Goal: Check status: Check status

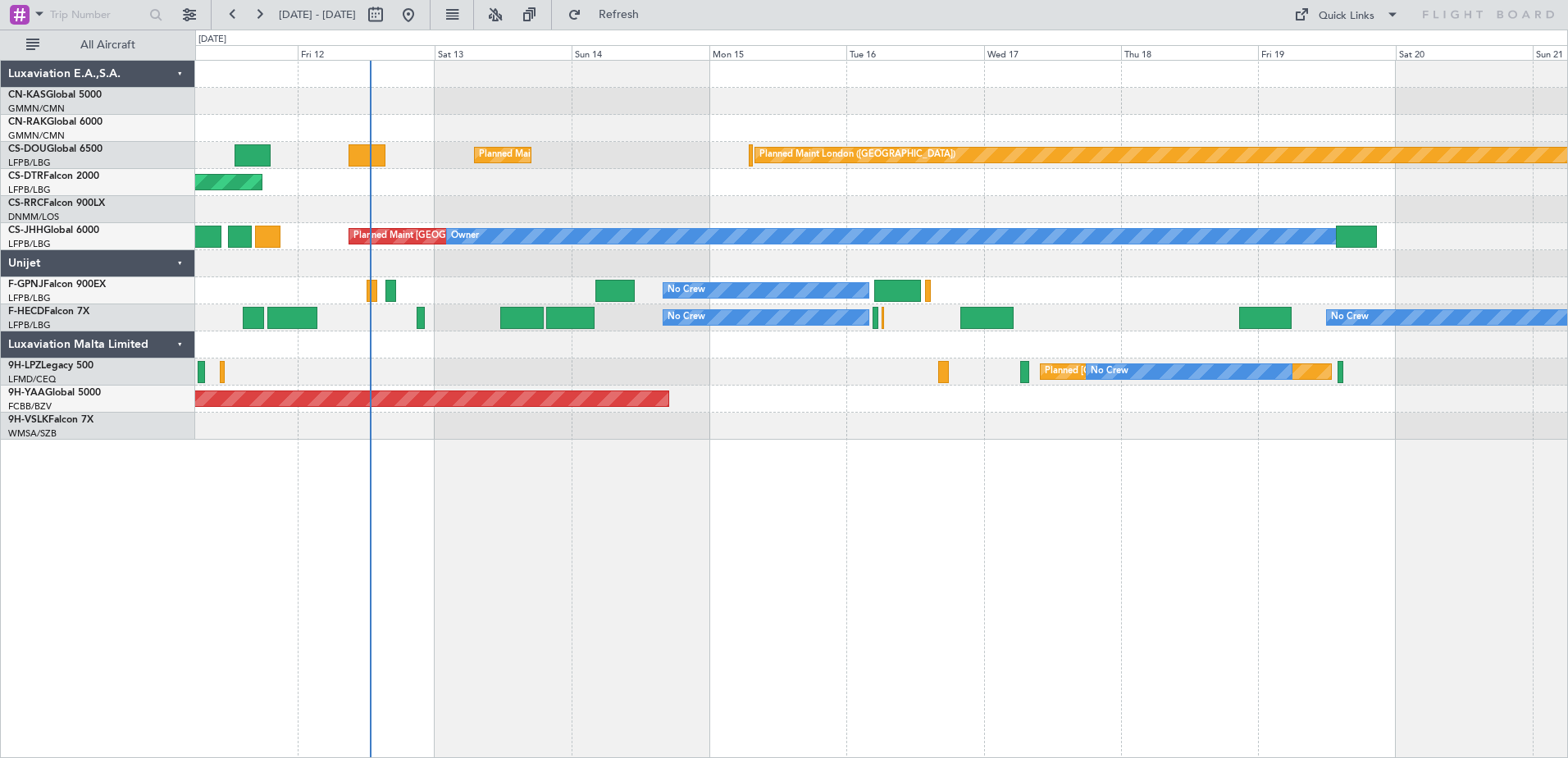
click at [674, 503] on div "Planned Maint [GEOGRAPHIC_DATA] ([GEOGRAPHIC_DATA]) Planned Maint [GEOGRAPHIC_D…" at bounding box center [882, 409] width 1373 height 698
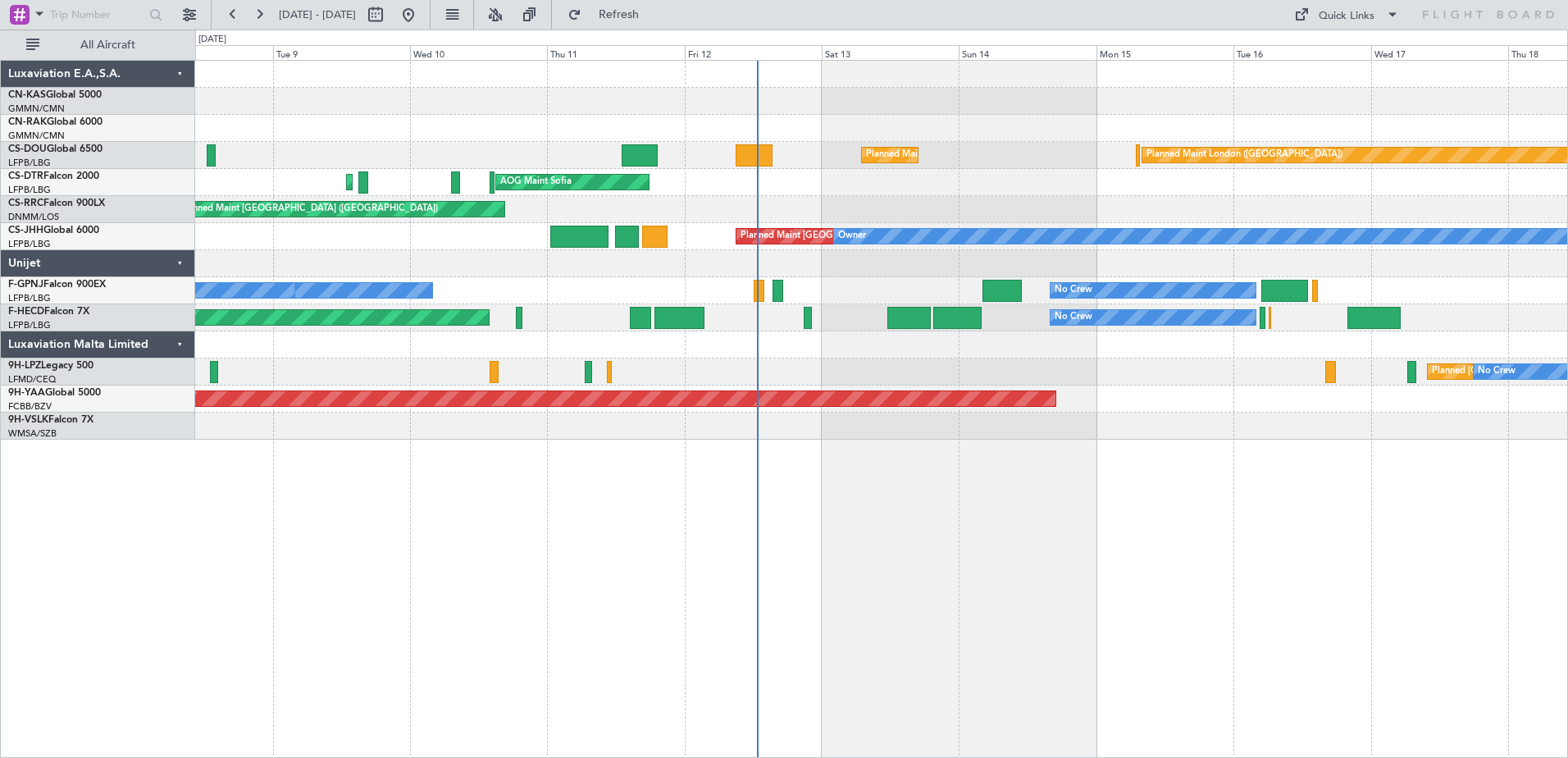
click at [908, 534] on div "Planned Maint [GEOGRAPHIC_DATA] ([GEOGRAPHIC_DATA]) Planned Maint [GEOGRAPHIC_D…" at bounding box center [882, 409] width 1373 height 698
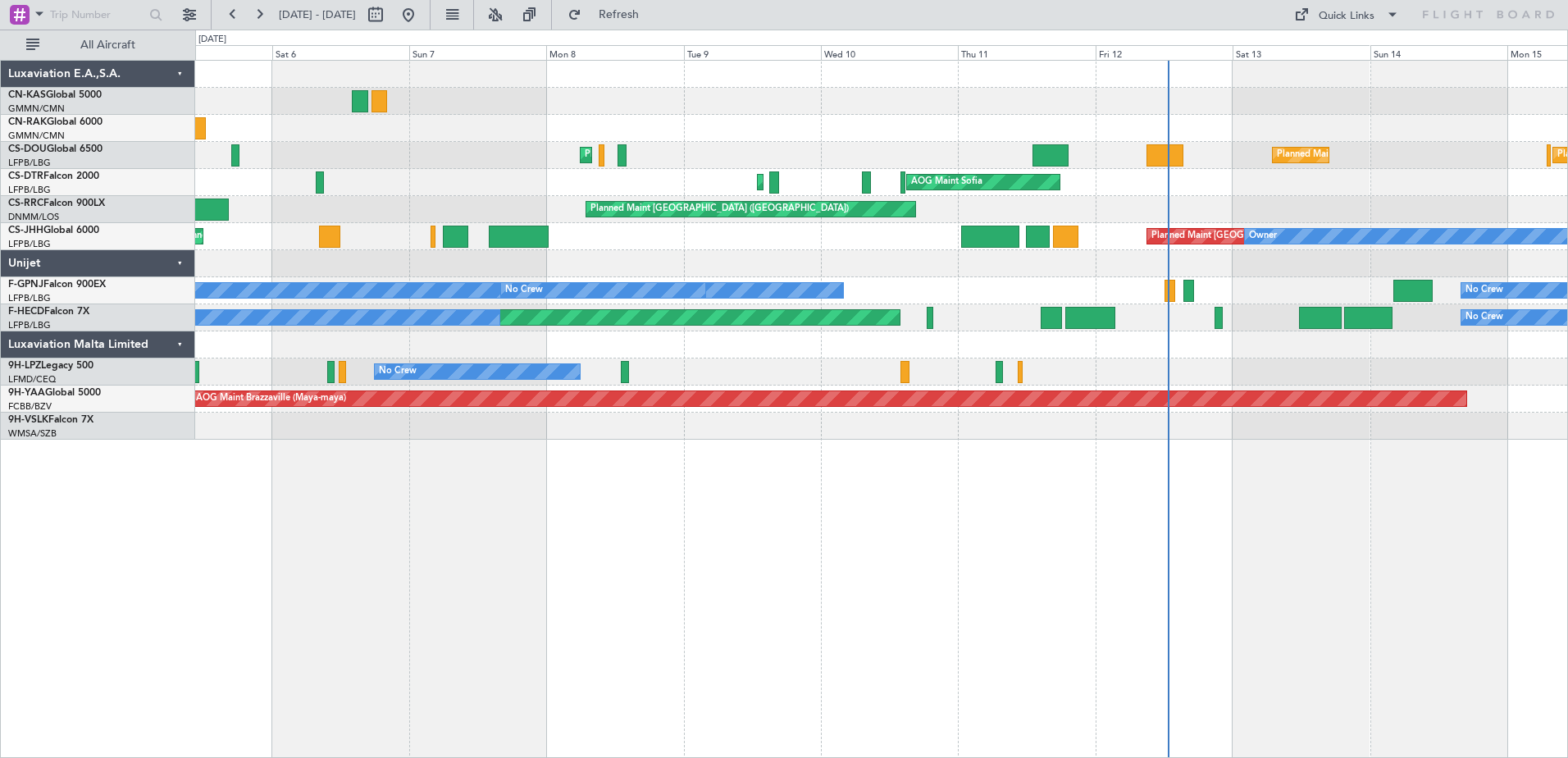
click at [870, 556] on div "Unplanned Maint [GEOGRAPHIC_DATA] ([GEOGRAPHIC_DATA]) Planned Maint [GEOGRAPHIC…" at bounding box center [882, 409] width 1373 height 698
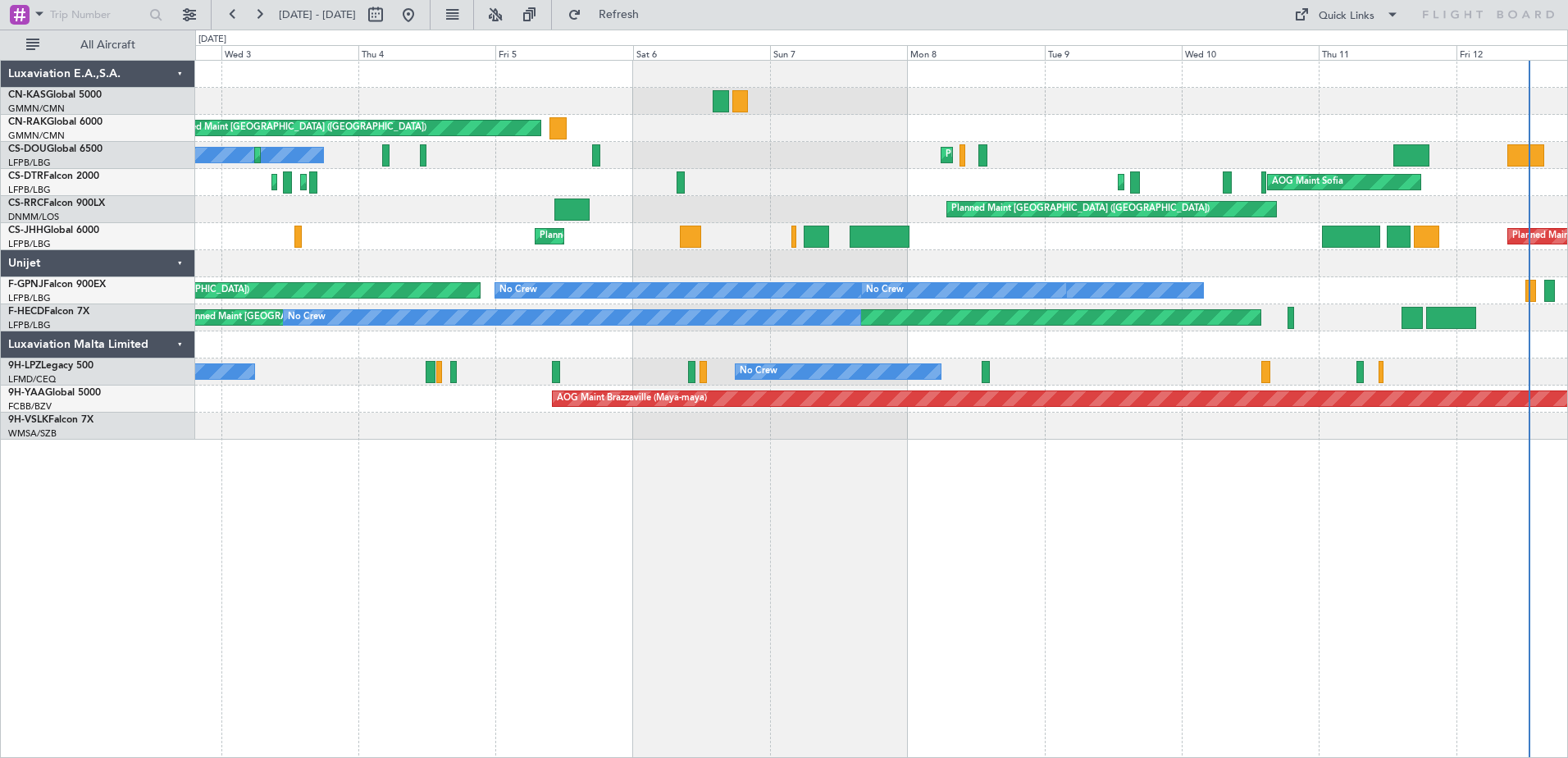
click at [952, 563] on div "Unplanned Maint [GEOGRAPHIC_DATA] ([GEOGRAPHIC_DATA]) Planned Maint [GEOGRAPHIC…" at bounding box center [882, 409] width 1373 height 698
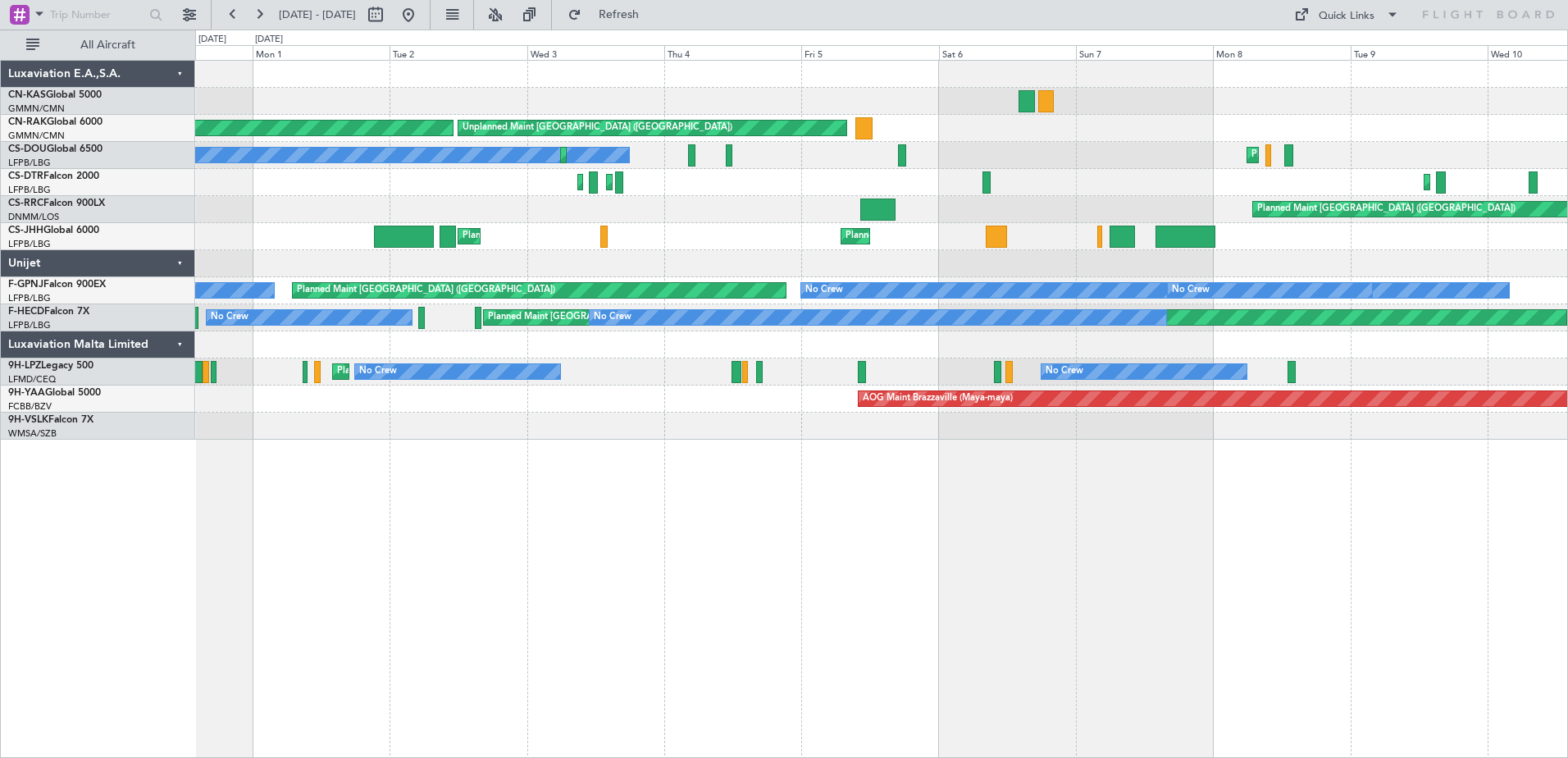
click at [913, 598] on div "Unplanned Maint [GEOGRAPHIC_DATA] ([GEOGRAPHIC_DATA]) Planned Maint [GEOGRAPHIC…" at bounding box center [882, 409] width 1373 height 698
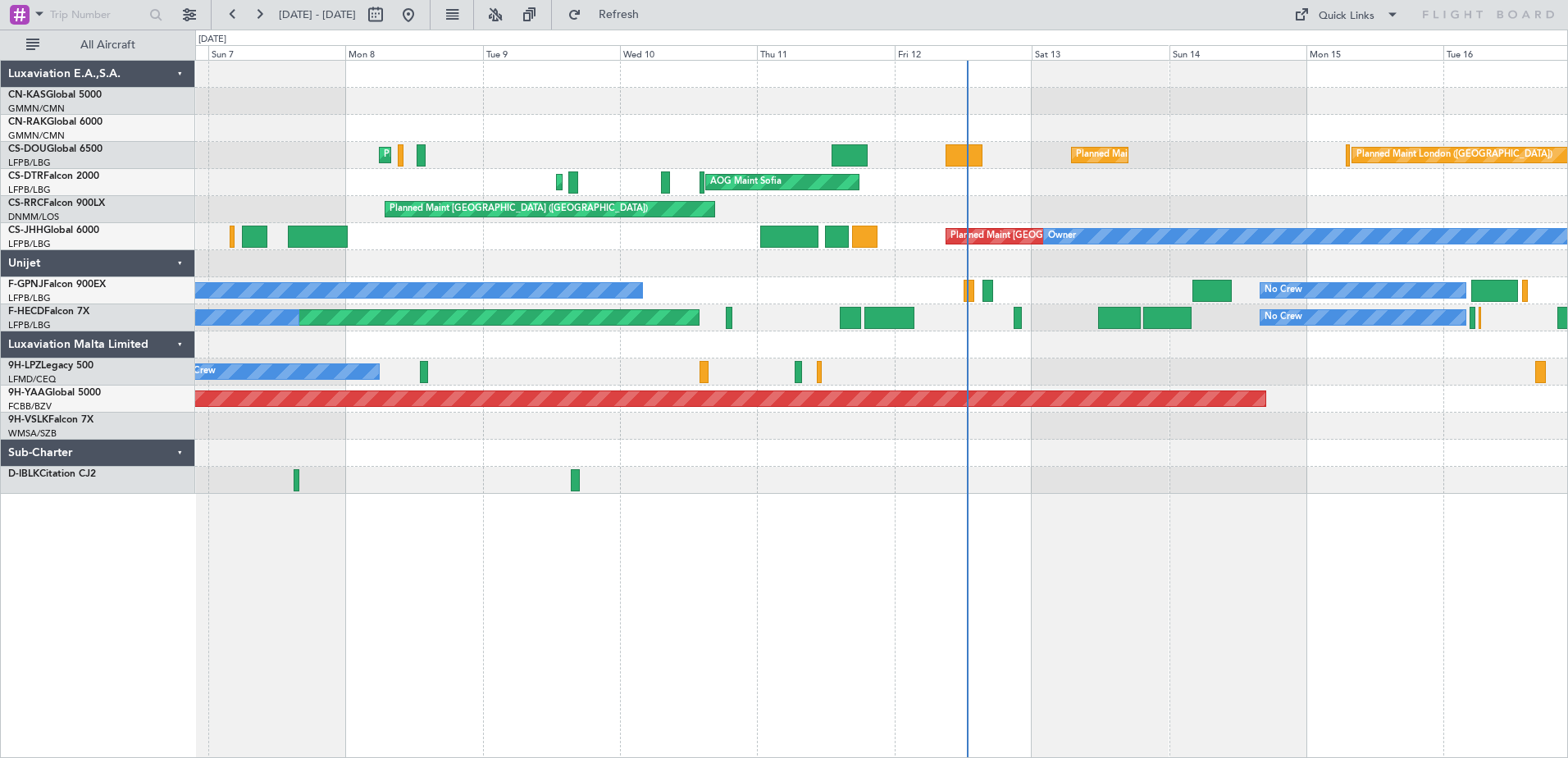
click at [336, 600] on div "Unplanned Maint [GEOGRAPHIC_DATA] ([GEOGRAPHIC_DATA]) Planned Maint [GEOGRAPHIC…" at bounding box center [882, 409] width 1373 height 698
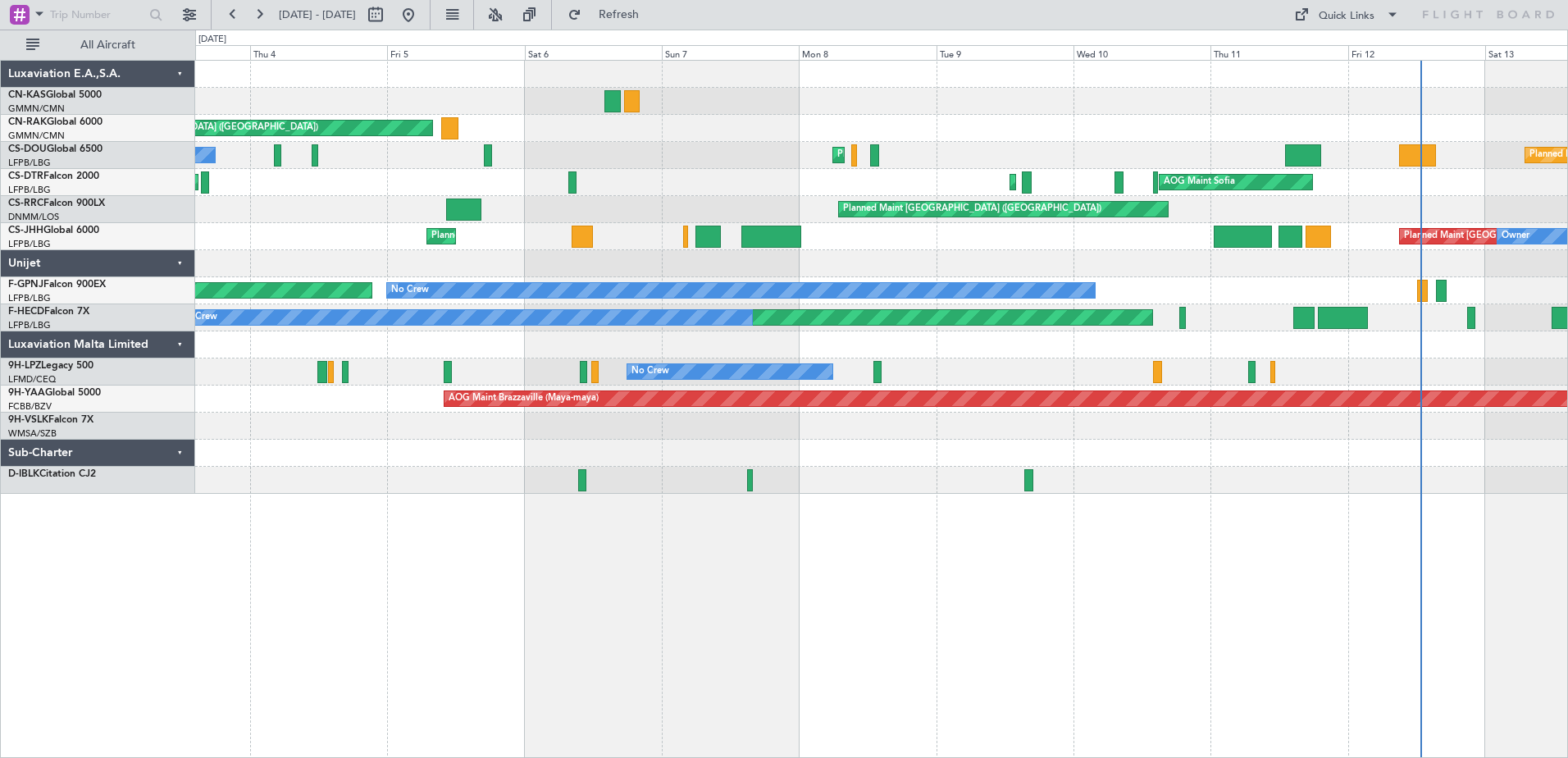
click at [1039, 622] on div "Unplanned Maint [GEOGRAPHIC_DATA] ([GEOGRAPHIC_DATA]) Planned Maint [GEOGRAPHIC…" at bounding box center [882, 409] width 1373 height 698
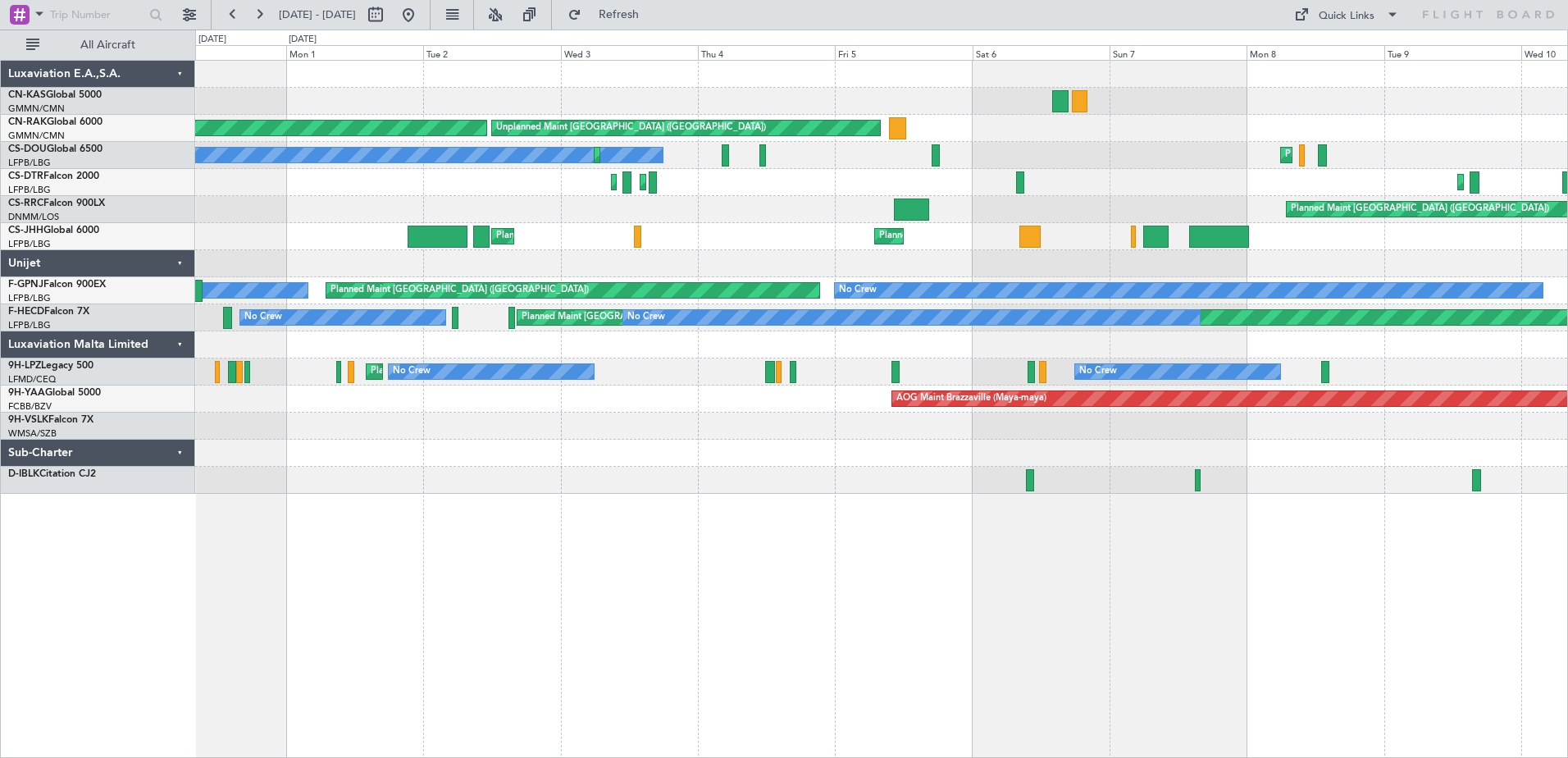
click at [723, 545] on div "Unplanned Maint [GEOGRAPHIC_DATA] ([GEOGRAPHIC_DATA]) Planned Maint [GEOGRAPHIC…" at bounding box center [882, 409] width 1373 height 698
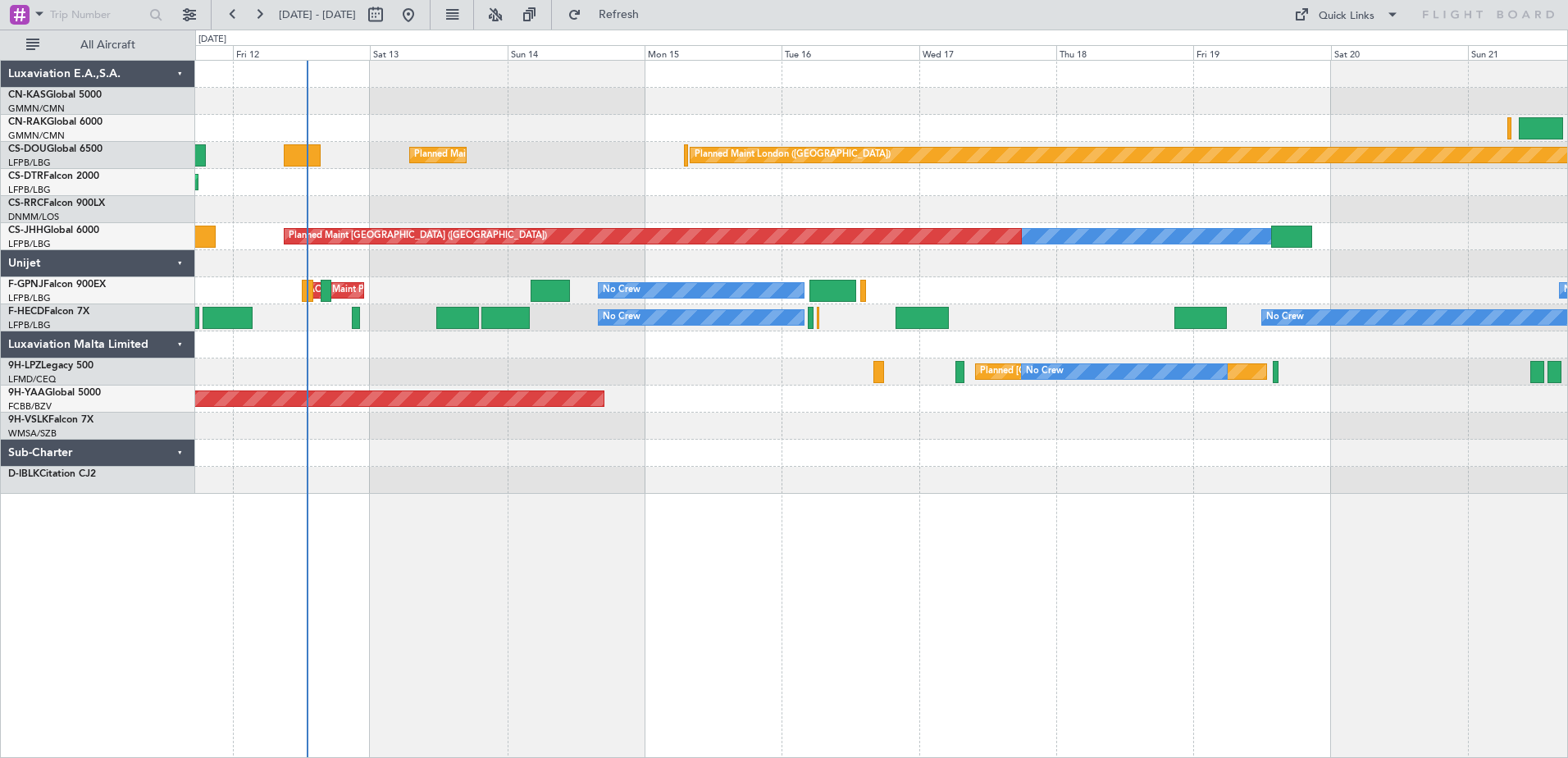
click at [492, 471] on div "Planned Maint London ([GEOGRAPHIC_DATA]) Planned Maint [GEOGRAPHIC_DATA] ([GEOG…" at bounding box center [882, 409] width 1373 height 698
